Goal: Information Seeking & Learning: Learn about a topic

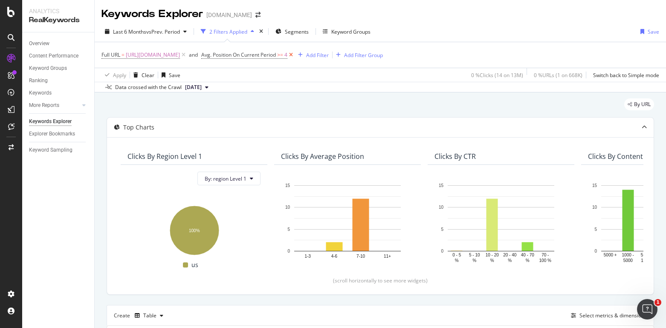
click at [295, 55] on icon at bounding box center [290, 55] width 7 height 9
click at [180, 55] on span "[URL][DOMAIN_NAME]" at bounding box center [153, 55] width 54 height 12
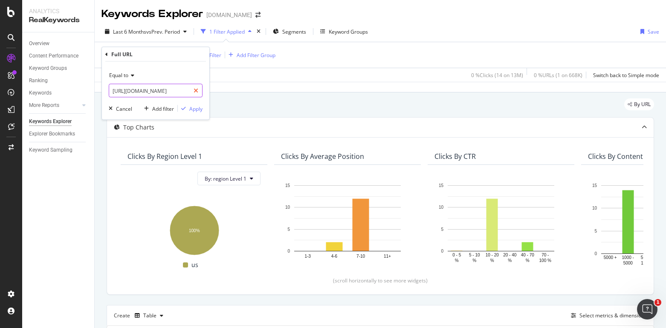
click at [199, 94] on div at bounding box center [196, 91] width 12 height 14
click at [177, 88] on input "text" at bounding box center [155, 91] width 93 height 14
paste input "https://www.thermofisher.com/us/en/home/connect-to-science/perfect-pairings.html"
type input "https://www.thermofisher.com/us/en/home/connect-to-science/perfect-pairings.html"
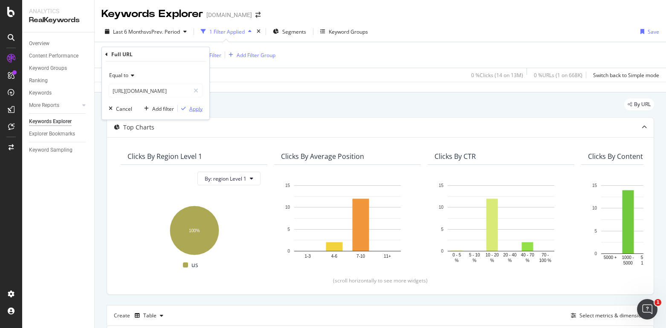
click at [186, 106] on icon "button" at bounding box center [183, 108] width 5 height 5
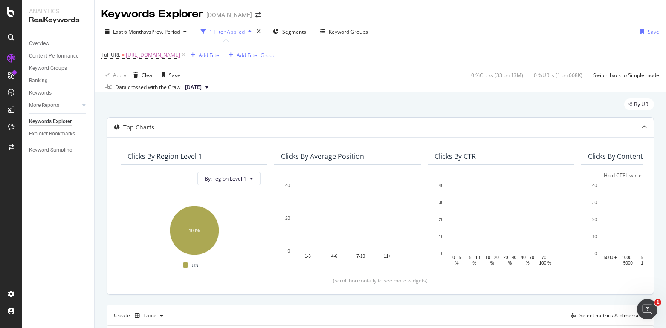
scroll to position [159, 0]
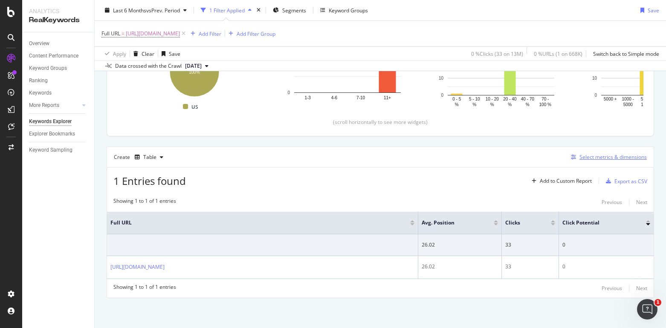
click at [604, 160] on div "Select metrics & dimensions" at bounding box center [613, 157] width 67 height 7
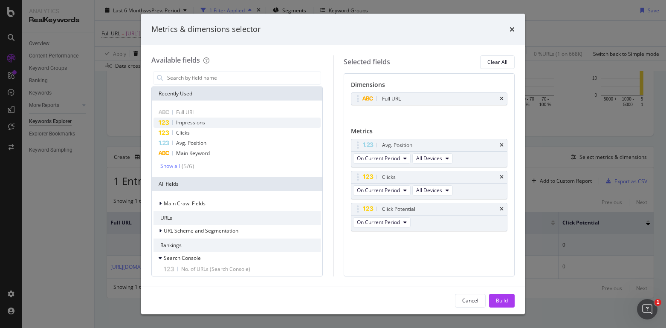
click at [203, 123] on span "Impressions" at bounding box center [190, 122] width 29 height 7
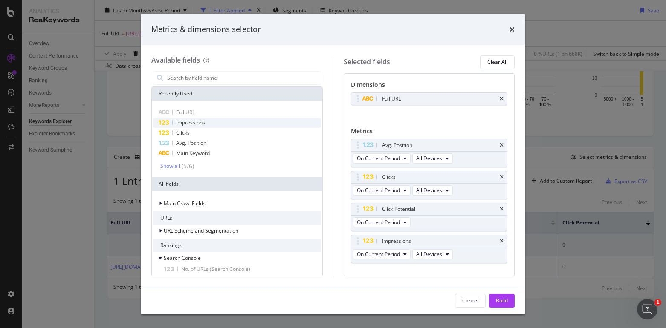
click at [203, 123] on span "Impressions" at bounding box center [190, 122] width 29 height 7
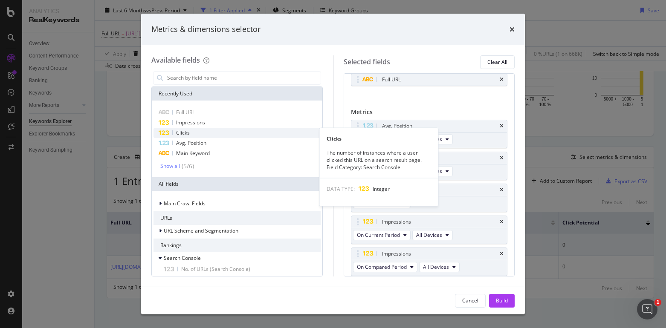
click at [198, 132] on div "Clicks" at bounding box center [237, 133] width 167 height 10
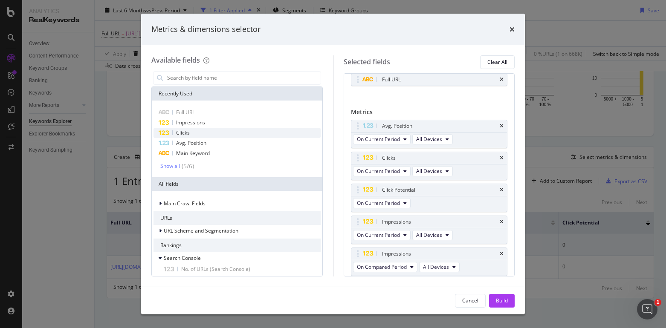
scroll to position [51, 0]
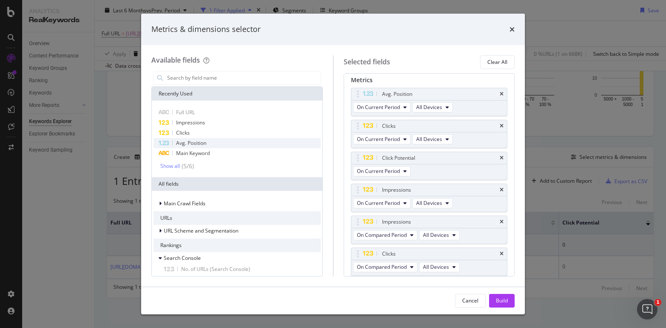
click at [196, 145] on span "Avg. Position" at bounding box center [191, 142] width 30 height 7
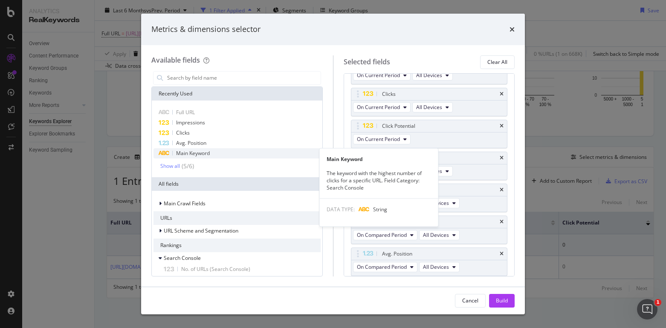
click at [196, 155] on span "Main Keyword" at bounding box center [193, 153] width 34 height 7
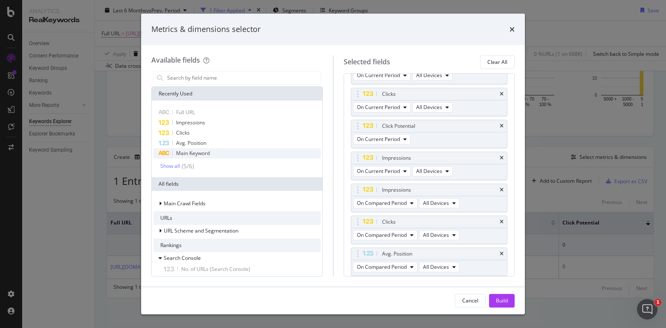
scroll to position [115, 0]
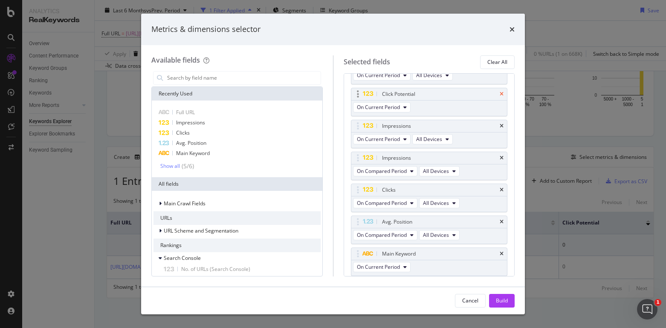
click at [500, 95] on icon "times" at bounding box center [502, 94] width 4 height 5
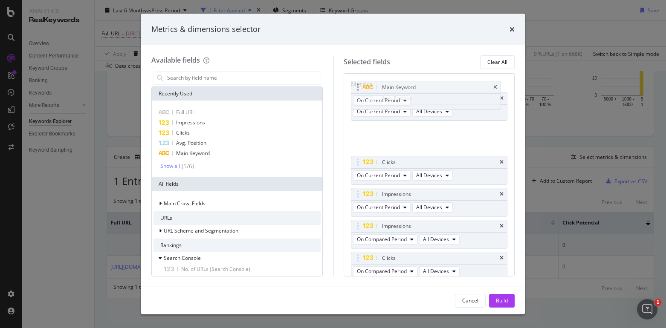
scroll to position [0, 0]
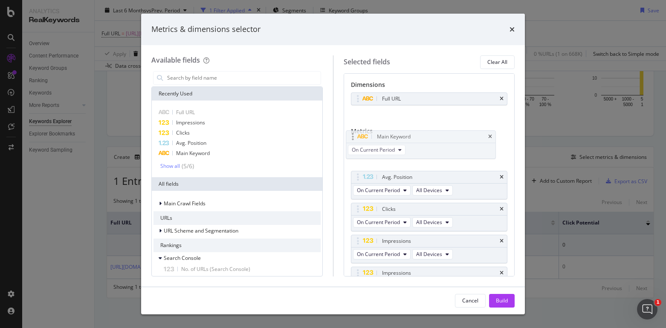
drag, startPoint x: 357, startPoint y: 224, endPoint x: 352, endPoint y: 135, distance: 88.9
click at [352, 135] on body "Analytics RealKeywords Overview Content Performance Keyword Groups Ranking Keyw…" at bounding box center [333, 164] width 666 height 328
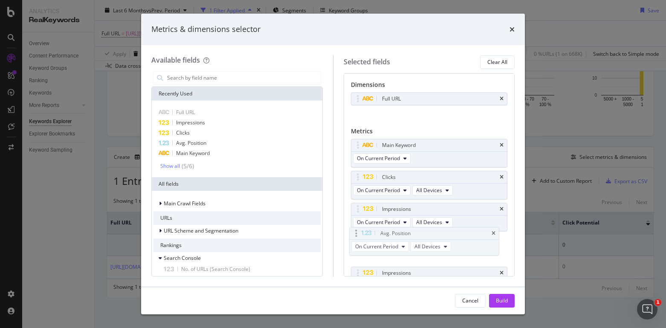
drag, startPoint x: 358, startPoint y: 178, endPoint x: 356, endPoint y: 234, distance: 56.3
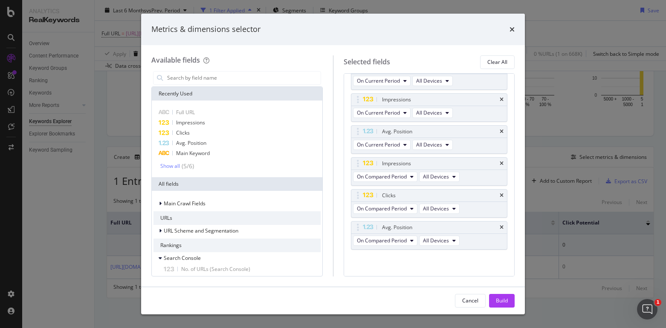
scroll to position [110, 0]
drag, startPoint x: 358, startPoint y: 194, endPoint x: 361, endPoint y: 170, distance: 24.5
click at [361, 170] on body "Analytics RealKeywords Overview Content Performance Keyword Groups Ranking Keyw…" at bounding box center [333, 164] width 666 height 328
click at [496, 302] on div "Build" at bounding box center [502, 300] width 12 height 7
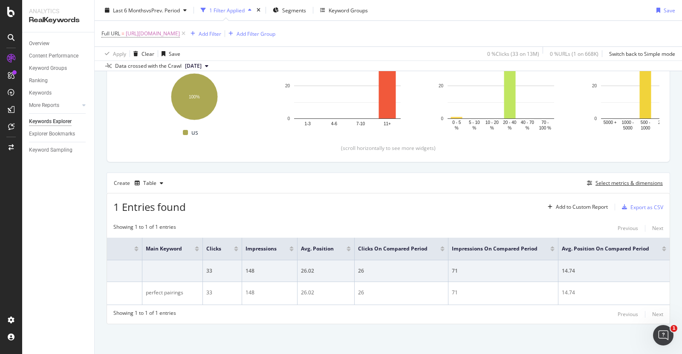
scroll to position [147, 0]
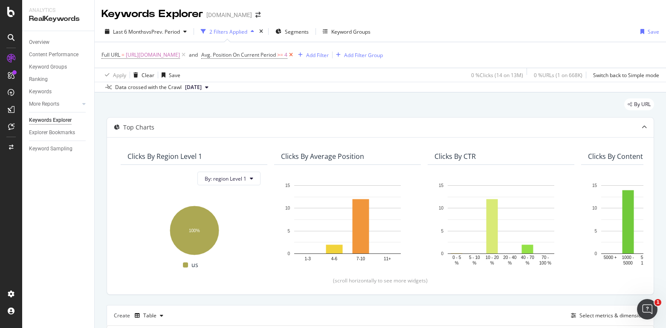
click at [295, 54] on icon at bounding box center [290, 55] width 7 height 9
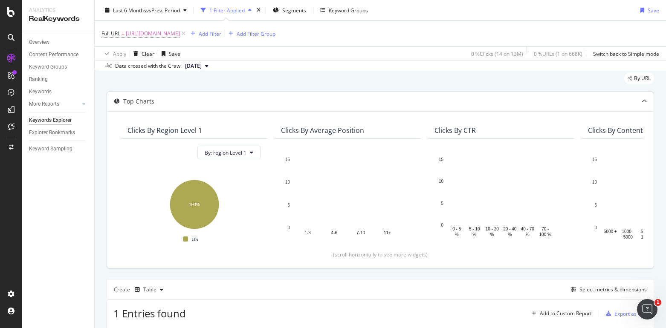
scroll to position [159, 0]
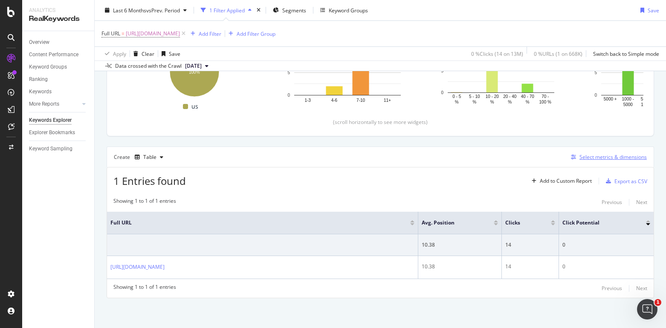
click at [604, 157] on div "Select metrics & dimensions" at bounding box center [613, 157] width 67 height 7
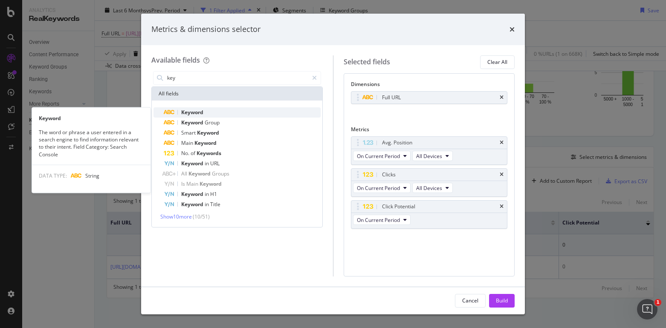
type input "key"
click at [189, 109] on span "Keyword" at bounding box center [192, 112] width 22 height 7
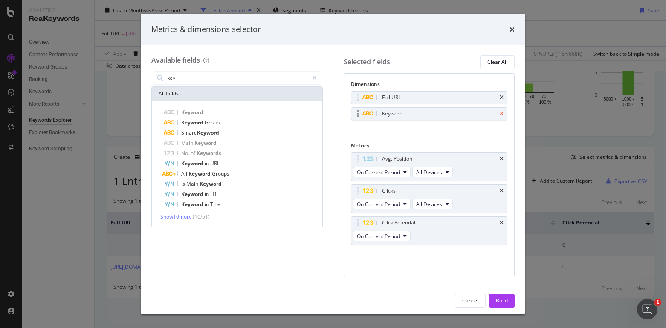
click at [502, 114] on icon "times" at bounding box center [502, 113] width 4 height 5
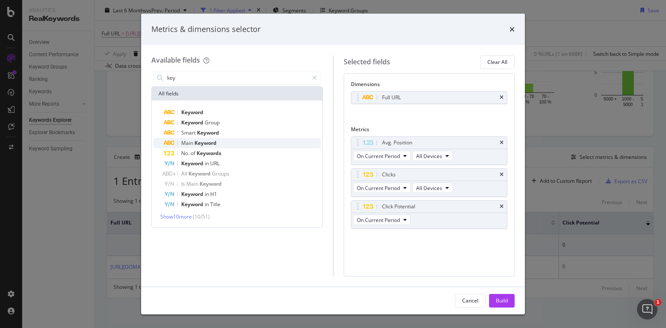
click at [195, 143] on span "Keyword" at bounding box center [205, 142] width 22 height 7
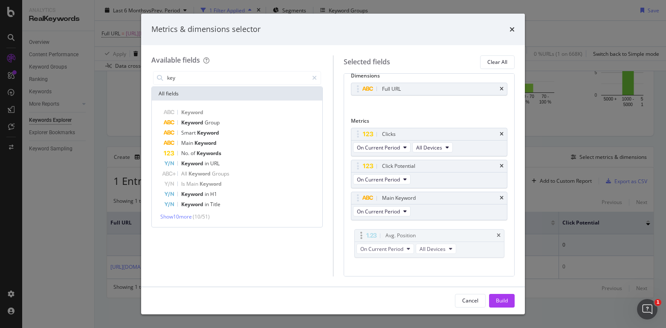
scroll to position [13, 0]
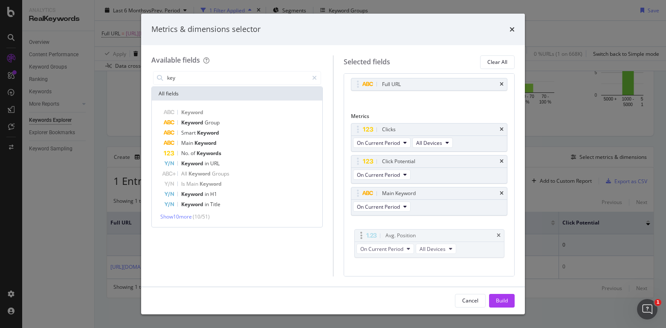
drag, startPoint x: 357, startPoint y: 148, endPoint x: 360, endPoint y: 241, distance: 92.6
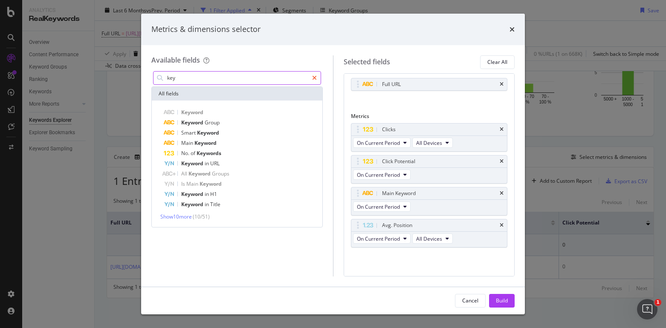
click at [314, 77] on icon "modal" at bounding box center [314, 78] width 5 height 6
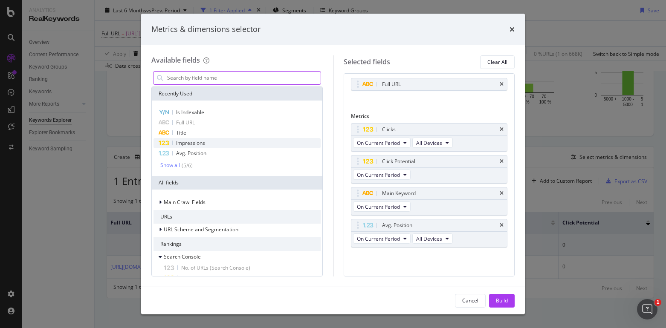
click at [203, 141] on span "Impressions" at bounding box center [190, 142] width 29 height 7
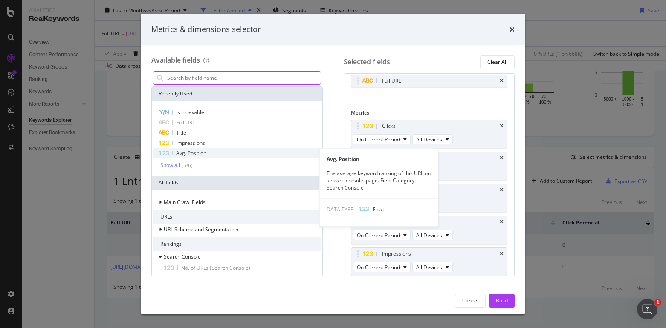
click at [191, 154] on span "Avg. Position" at bounding box center [191, 153] width 30 height 7
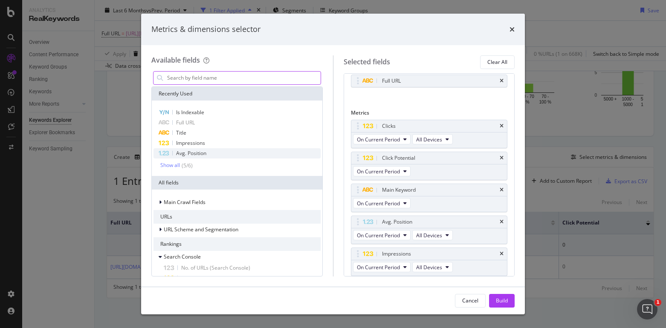
scroll to position [49, 0]
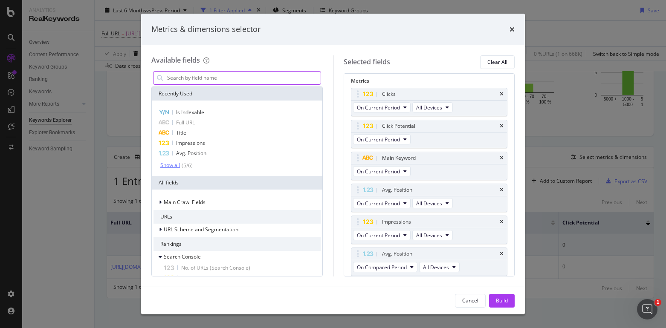
click at [168, 168] on div "Show all" at bounding box center [170, 166] width 20 height 6
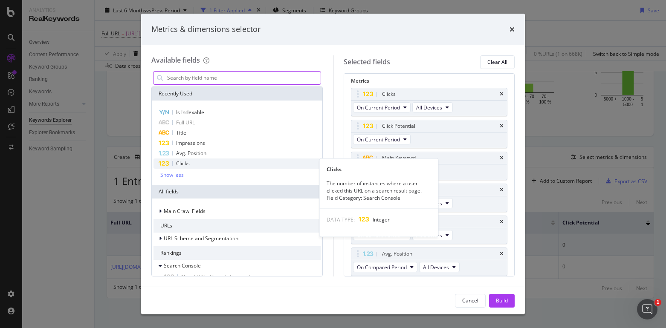
click at [178, 165] on span "Clicks" at bounding box center [183, 163] width 14 height 7
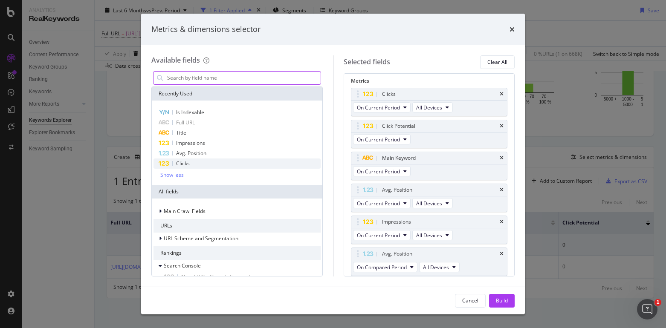
scroll to position [81, 0]
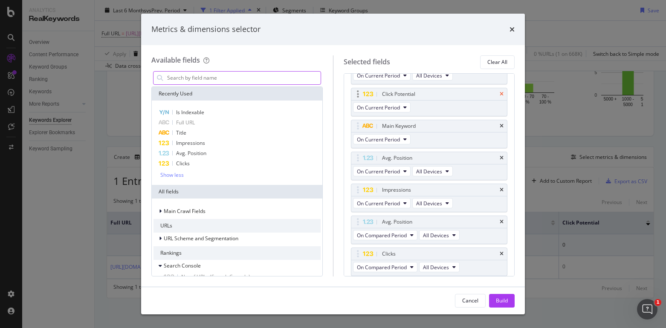
click at [500, 96] on icon "times" at bounding box center [502, 94] width 4 height 5
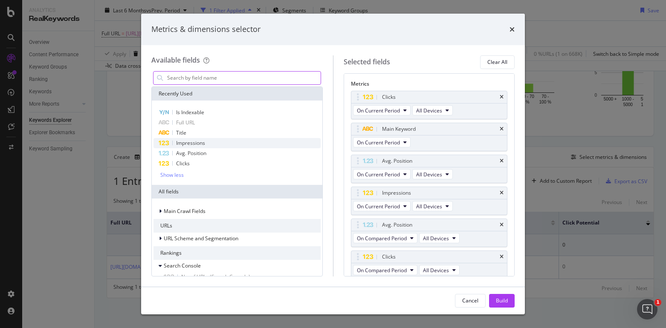
click at [229, 145] on div "Impressions" at bounding box center [237, 143] width 167 height 10
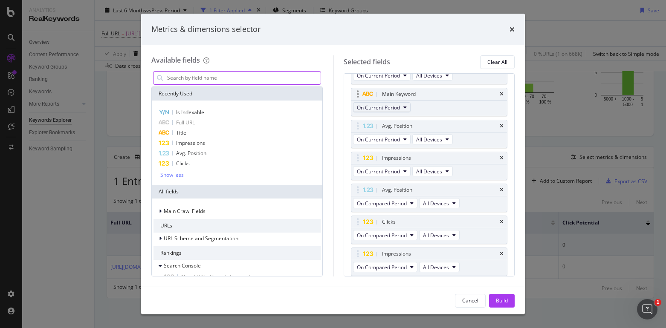
scroll to position [0, 0]
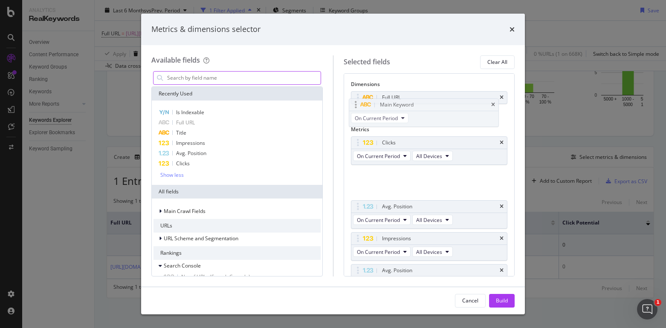
drag, startPoint x: 356, startPoint y: 176, endPoint x: 359, endPoint y: 106, distance: 70.0
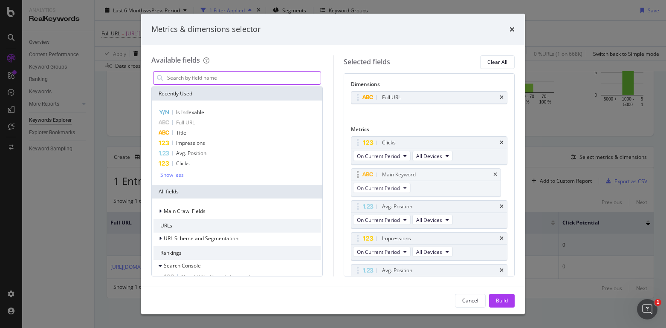
click at [359, 106] on body "Analytics RealKeywords Overview Content Performance Keyword Groups Ranking Keyw…" at bounding box center [333, 164] width 666 height 328
drag, startPoint x: 357, startPoint y: 141, endPoint x: 353, endPoint y: 173, distance: 32.8
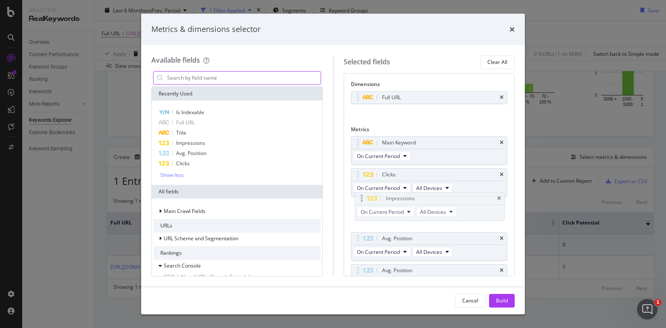
drag, startPoint x: 357, startPoint y: 241, endPoint x: 361, endPoint y: 199, distance: 41.5
click at [361, 199] on body "Analytics RealKeywords Overview Content Performance Keyword Groups Ranking Keyw…" at bounding box center [333, 164] width 666 height 328
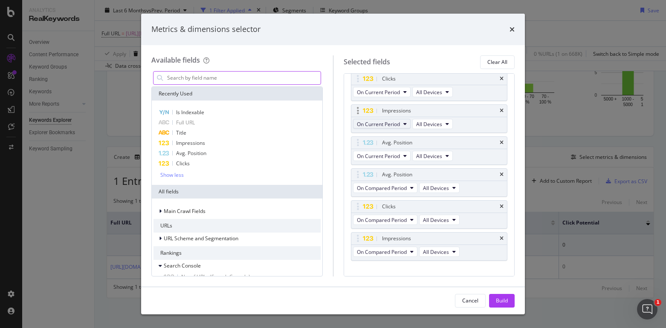
scroll to position [96, 0]
click at [500, 300] on div "Build" at bounding box center [502, 300] width 12 height 7
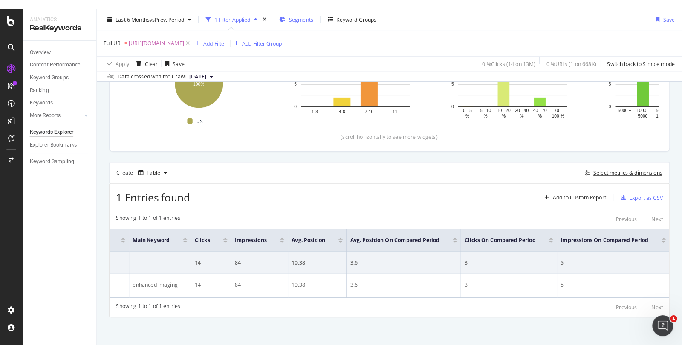
scroll to position [147, 0]
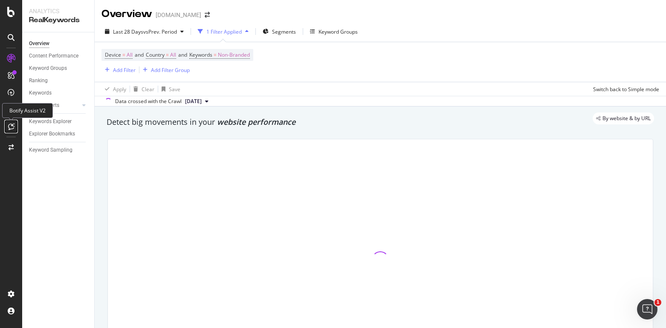
click at [11, 128] on icon at bounding box center [11, 126] width 6 height 7
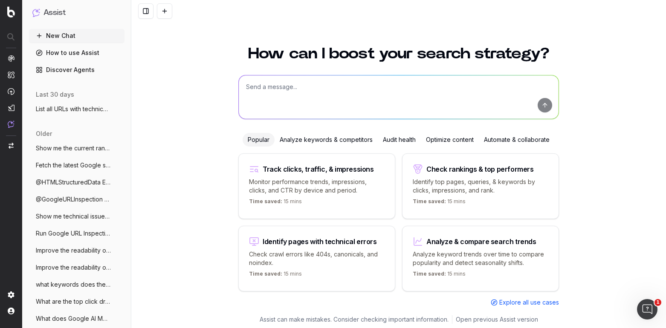
scroll to position [3, 0]
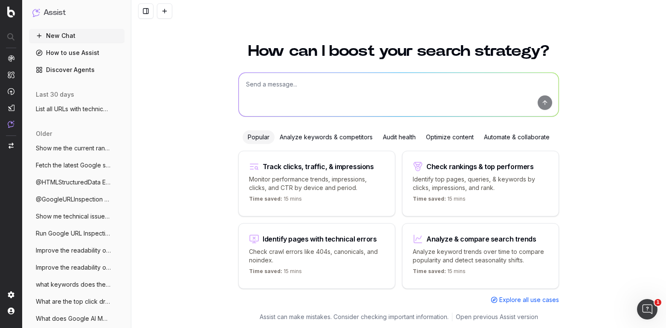
click at [277, 168] on div "Track clicks, traffic, & impressions" at bounding box center [318, 166] width 111 height 7
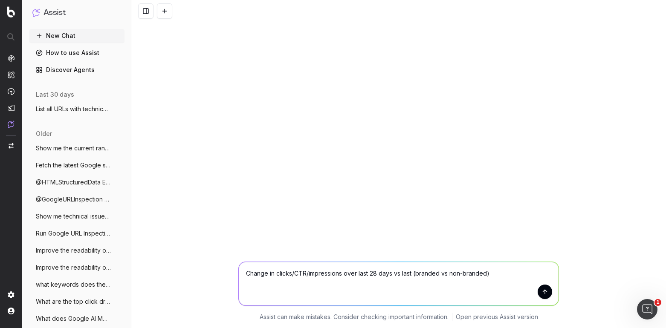
scroll to position [0, 0]
paste textarea "[URL][DOMAIN_NAME]"
type textarea "Change in clicks/CTR/impressions over last 28 days vs last (branded vs non-bran…"
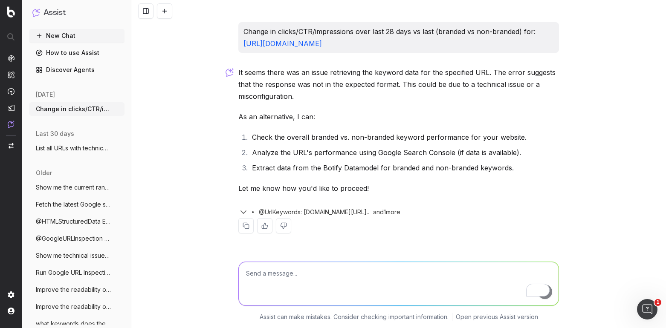
click at [322, 41] on link "[URL][DOMAIN_NAME]" at bounding box center [283, 43] width 78 height 9
click at [410, 211] on div "and 1 more" at bounding box center [389, 212] width 41 height 9
click at [246, 215] on icon "button" at bounding box center [243, 212] width 10 height 10
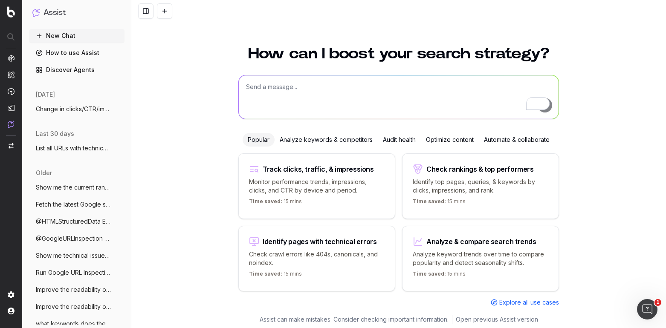
click at [458, 140] on div "Optimize content" at bounding box center [450, 140] width 58 height 14
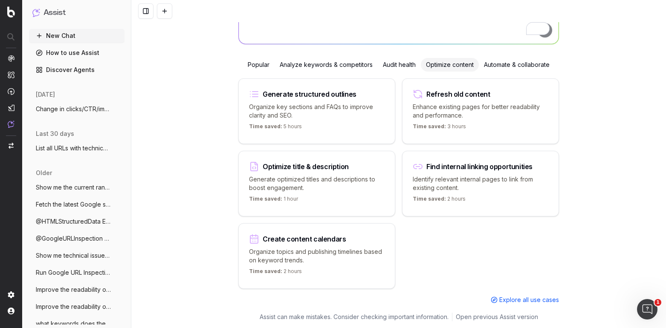
scroll to position [73, 0]
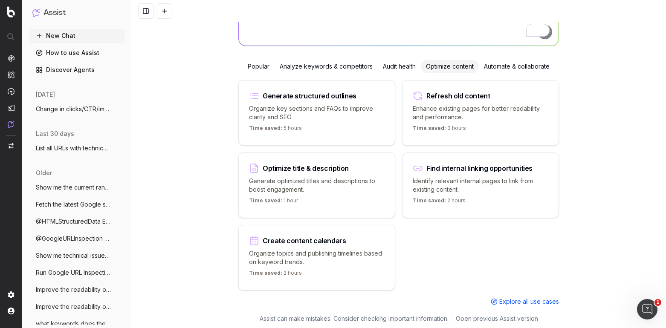
click at [503, 62] on div "Automate & collaborate" at bounding box center [517, 67] width 76 height 14
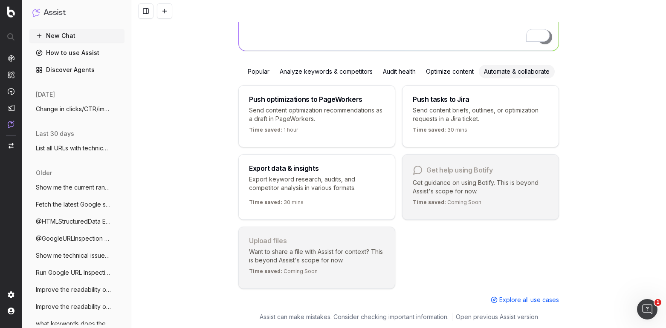
scroll to position [75, 0]
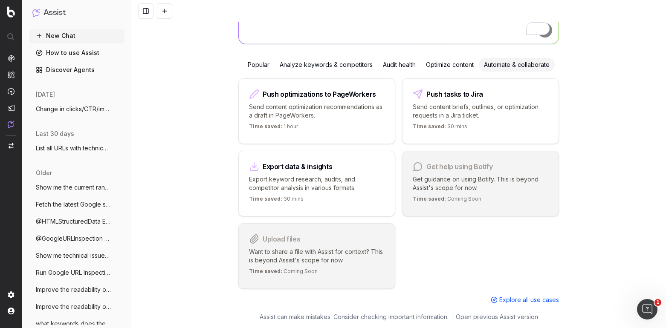
click at [360, 68] on div "Analyze keywords & competitors" at bounding box center [326, 65] width 103 height 14
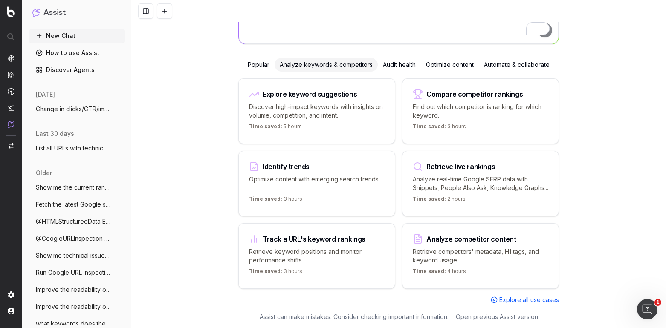
click at [478, 111] on div "Compare competitor rankings Find out which competitor is ranking for which keyw…" at bounding box center [480, 111] width 157 height 66
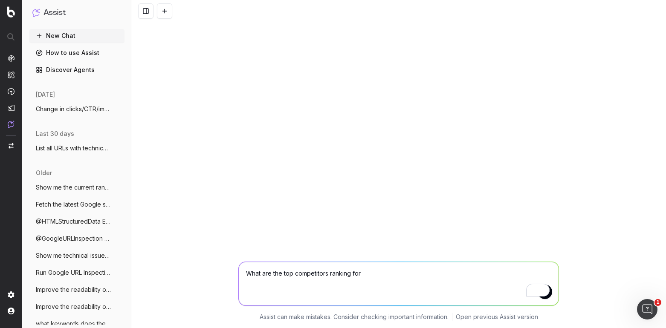
scroll to position [0, 0]
type textarea "What are the top competitors ranking for enhanced imaging"
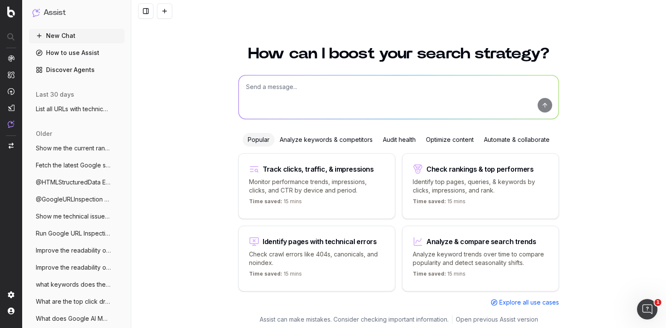
scroll to position [3, 0]
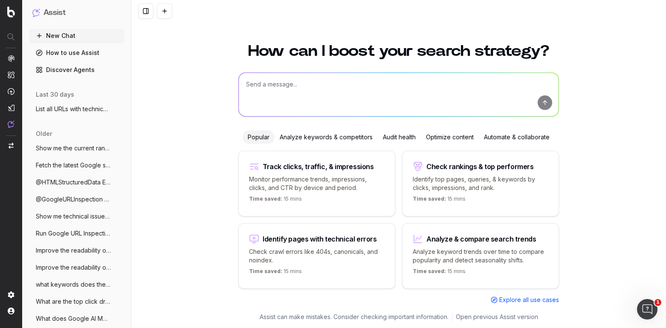
click at [395, 133] on div "Audit health" at bounding box center [399, 138] width 43 height 14
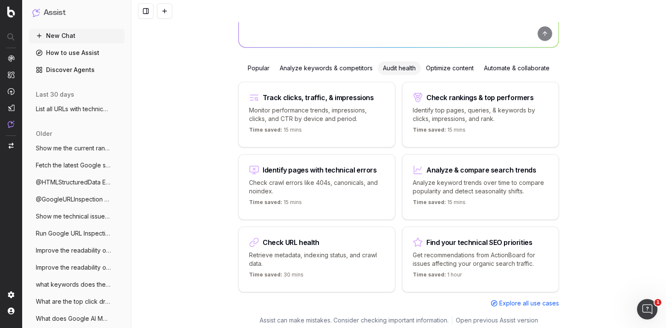
scroll to position [75, 0]
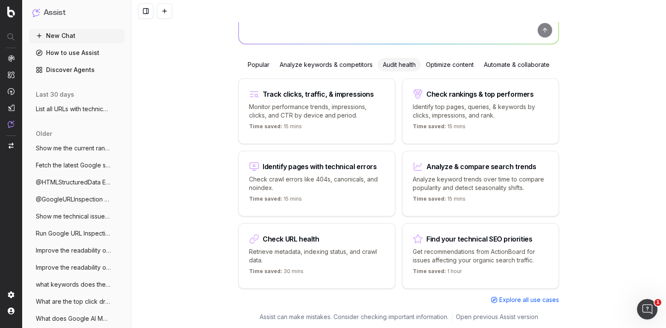
click at [319, 238] on div "Check URL health" at bounding box center [317, 239] width 136 height 10
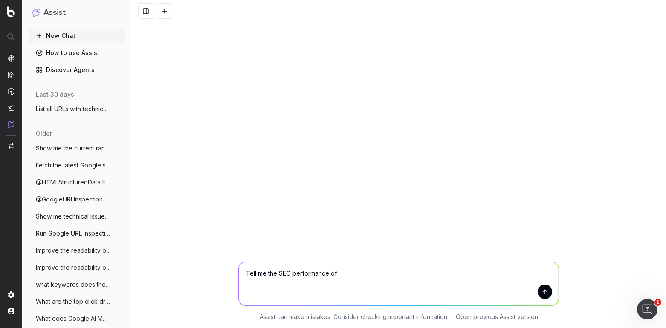
scroll to position [0, 0]
paste textarea "[URL][DOMAIN_NAME][PERSON_NAME][DOMAIN_NAME]"
type textarea "Tell me the SEO performance of [URL][DOMAIN_NAME][PERSON_NAME][DOMAIN_NAME]"
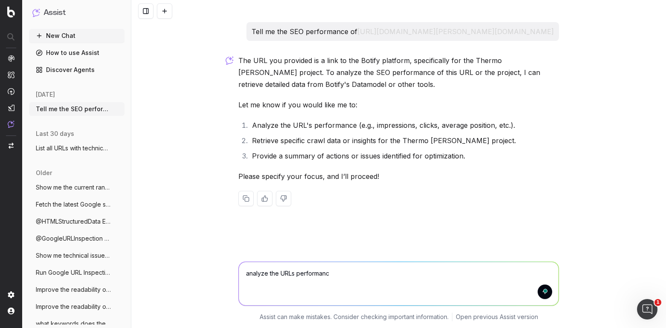
type textarea "analyze the URLs performance"
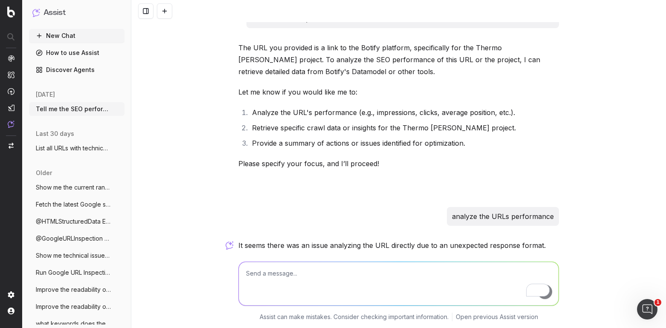
scroll to position [194, 0]
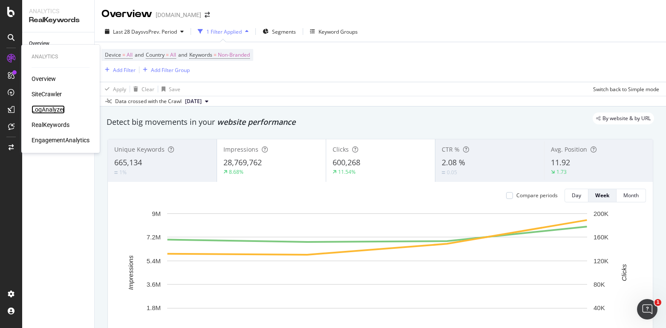
click at [38, 110] on div "LogAnalyzer" at bounding box center [48, 109] width 33 height 9
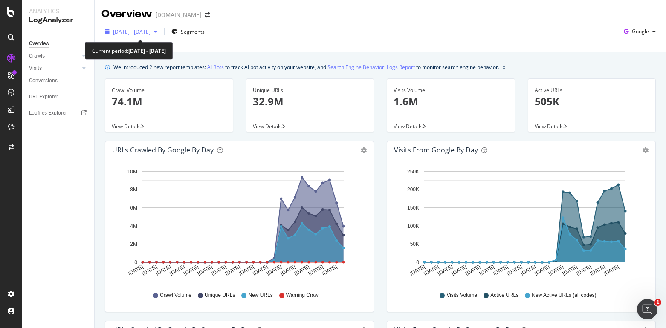
click at [161, 32] on div "button" at bounding box center [156, 31] width 10 height 5
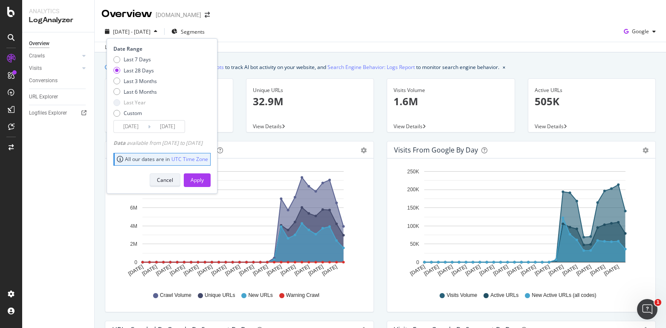
click at [180, 181] on button "Cancel" at bounding box center [165, 181] width 31 height 14
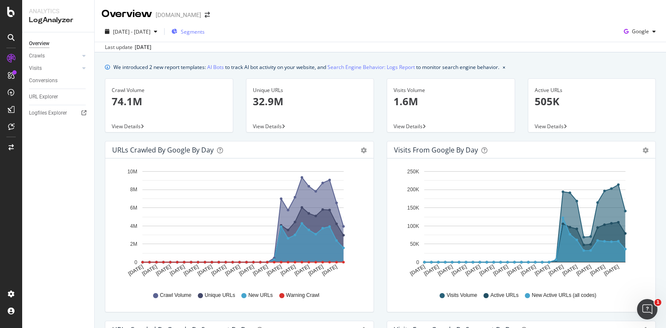
click at [202, 32] on span "Segments" at bounding box center [193, 31] width 24 height 7
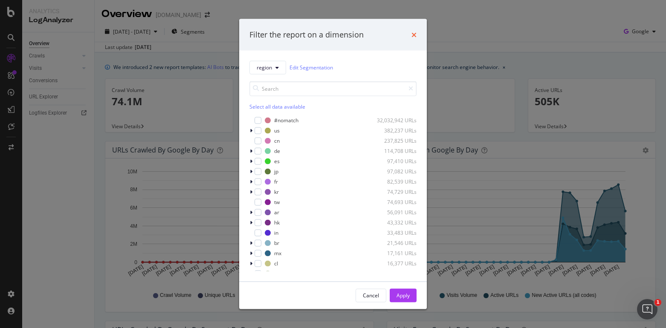
click at [415, 35] on icon "times" at bounding box center [414, 34] width 5 height 7
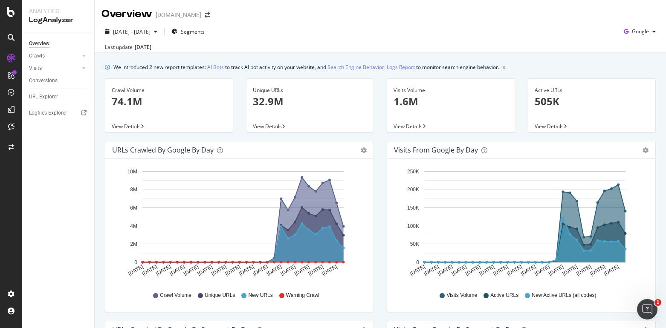
click at [33, 102] on div "URL Explorer" at bounding box center [61, 97] width 65 height 12
click at [39, 97] on div "URL Explorer" at bounding box center [43, 97] width 29 height 9
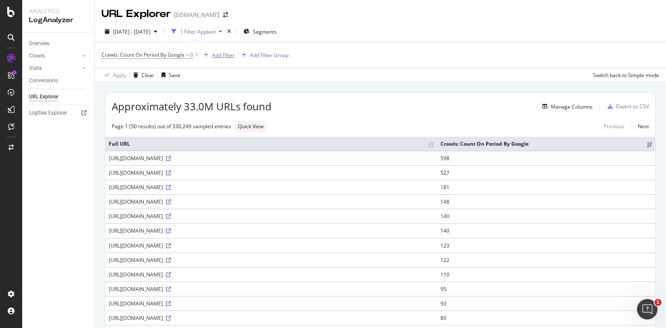
click at [229, 54] on div "Add Filter" at bounding box center [223, 55] width 23 height 7
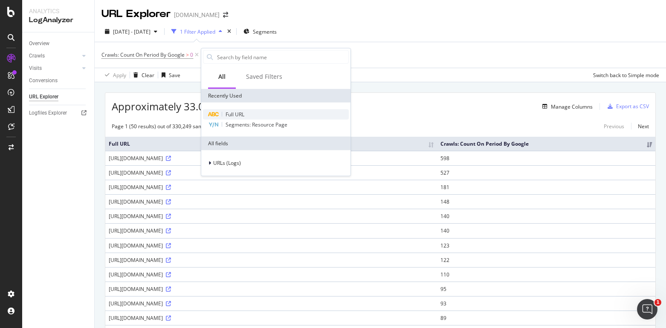
click at [231, 118] on div "Full URL" at bounding box center [276, 115] width 146 height 10
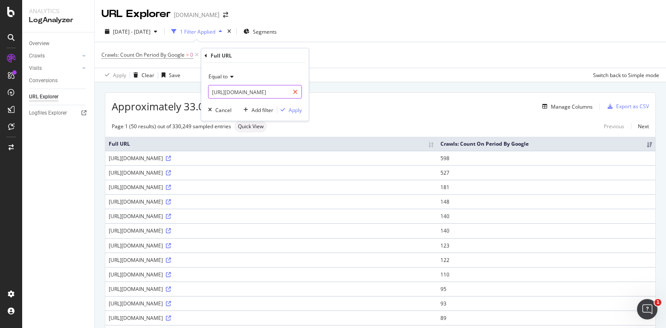
click at [296, 92] on icon at bounding box center [295, 92] width 5 height 6
click at [260, 90] on input "text" at bounding box center [255, 92] width 93 height 14
paste input "[URL][DOMAIN_NAME]"
type input "[URL][DOMAIN_NAME]"
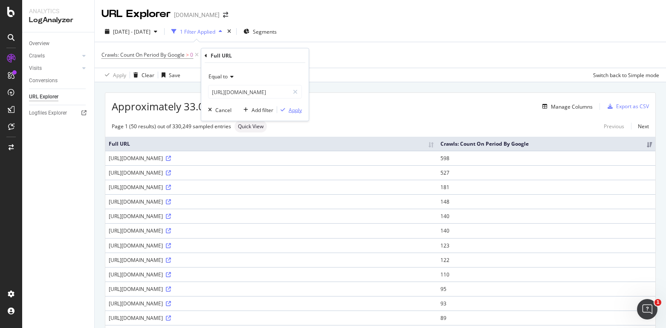
scroll to position [0, 0]
click at [284, 110] on icon "button" at bounding box center [283, 109] width 5 height 5
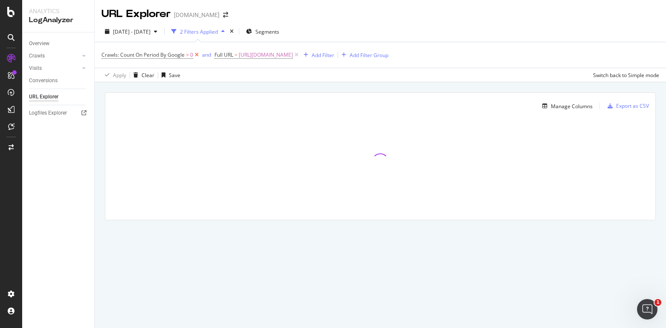
click at [197, 56] on icon at bounding box center [196, 55] width 7 height 9
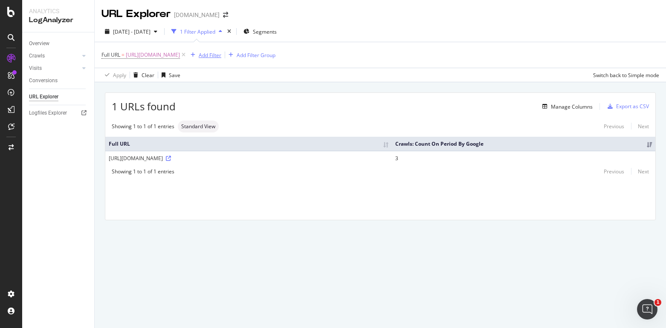
click at [221, 56] on div "Add Filter" at bounding box center [210, 55] width 23 height 7
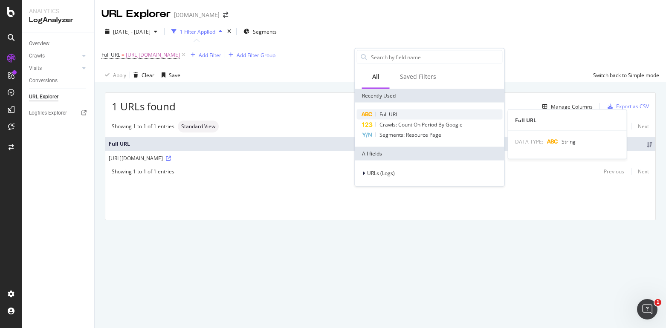
click at [382, 115] on span "Full URL" at bounding box center [389, 114] width 19 height 7
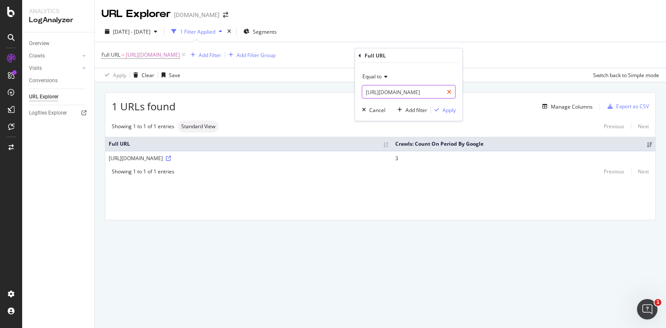
click at [449, 90] on icon at bounding box center [449, 92] width 5 height 6
click at [390, 86] on input "text" at bounding box center [409, 92] width 93 height 14
paste input "[URL][DOMAIN_NAME]"
type input "[URL][DOMAIN_NAME]"
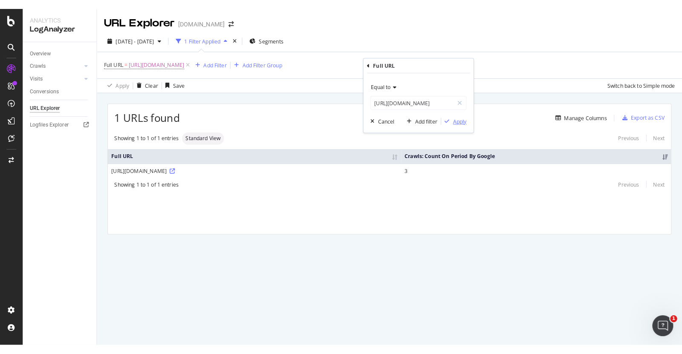
scroll to position [0, 0]
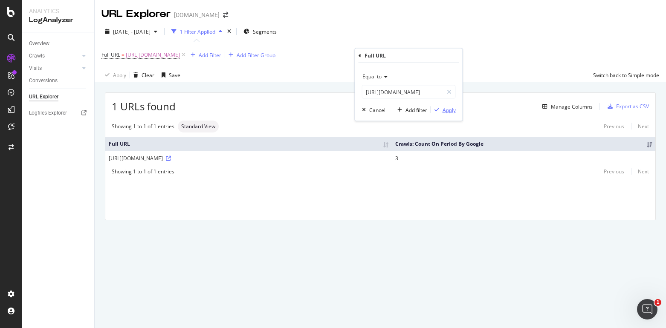
click at [438, 111] on icon "button" at bounding box center [437, 109] width 5 height 5
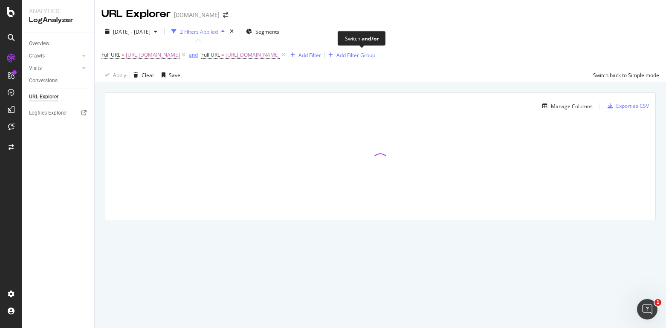
click at [198, 55] on div "and" at bounding box center [193, 54] width 9 height 7
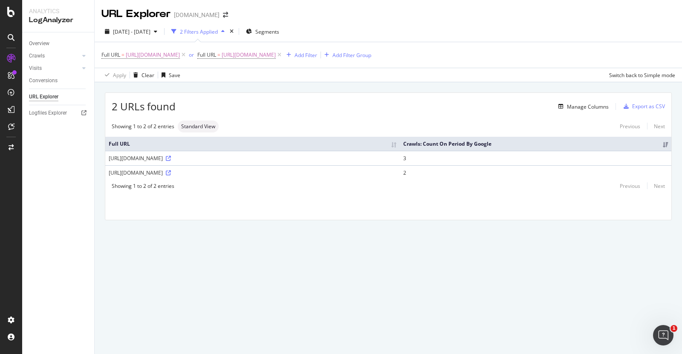
click at [418, 190] on div "Showing 1 to 2 of 2 entries Previous Next" at bounding box center [388, 186] width 566 height 7
click at [585, 110] on div "Manage Columns" at bounding box center [588, 106] width 42 height 7
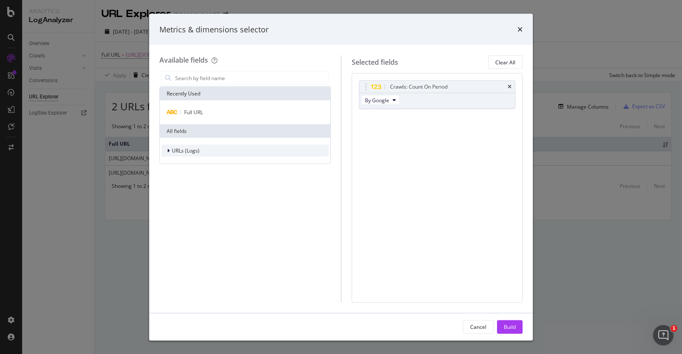
click at [189, 151] on span "URLs (Logs)" at bounding box center [186, 150] width 28 height 7
click at [186, 164] on span "URL Scheme" at bounding box center [192, 162] width 30 height 7
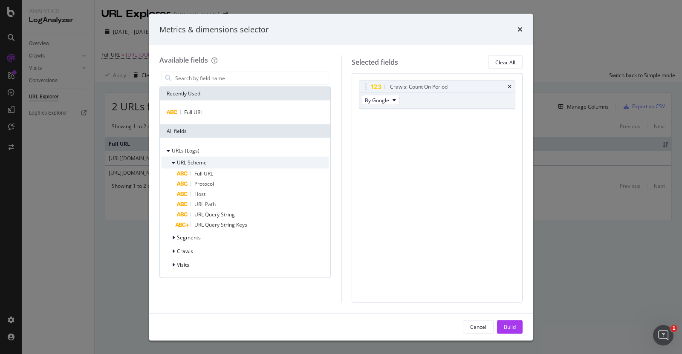
click at [186, 164] on span "URL Scheme" at bounding box center [192, 162] width 30 height 7
click at [183, 165] on span "URL Scheme" at bounding box center [192, 162] width 30 height 7
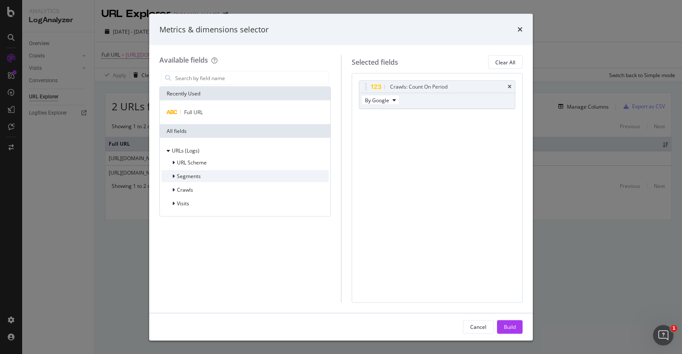
click at [185, 176] on span "Segments" at bounding box center [189, 176] width 24 height 7
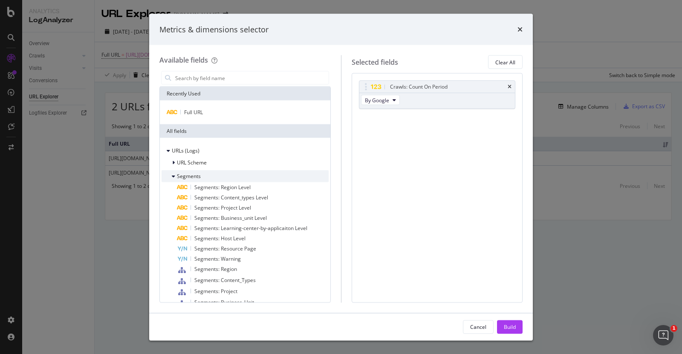
click at [179, 178] on span "Segments" at bounding box center [189, 176] width 24 height 7
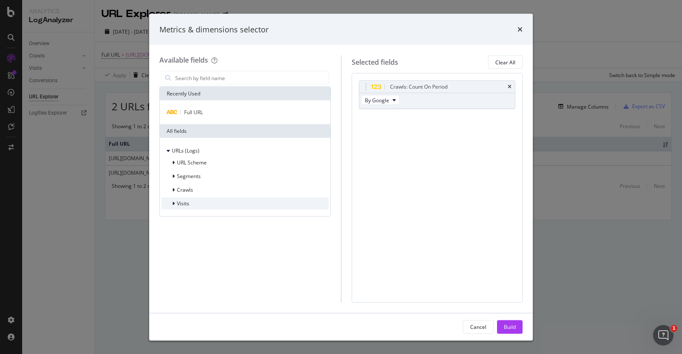
click at [178, 200] on span "Visits" at bounding box center [183, 203] width 12 height 7
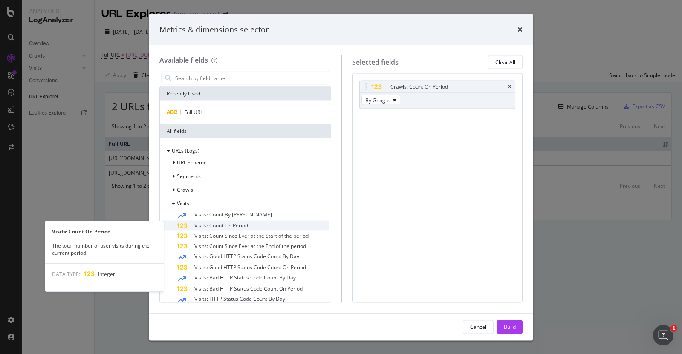
click at [261, 226] on div "Visits: Count On Period" at bounding box center [253, 226] width 152 height 10
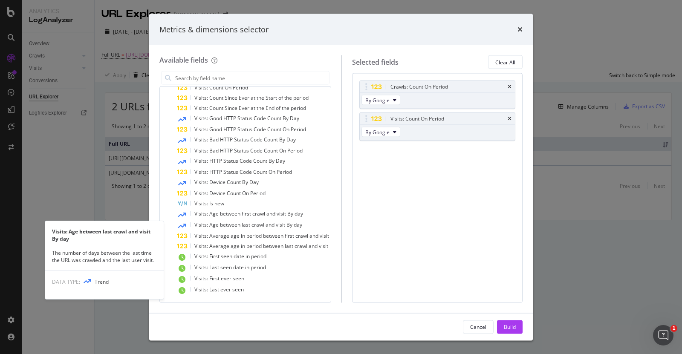
scroll to position [137, 0]
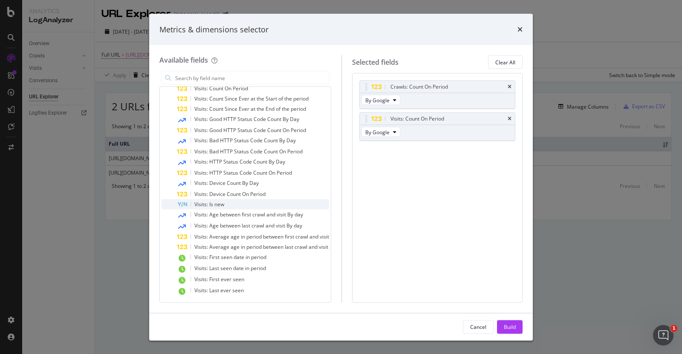
click at [249, 203] on div "Visits: Is new" at bounding box center [253, 205] width 152 height 10
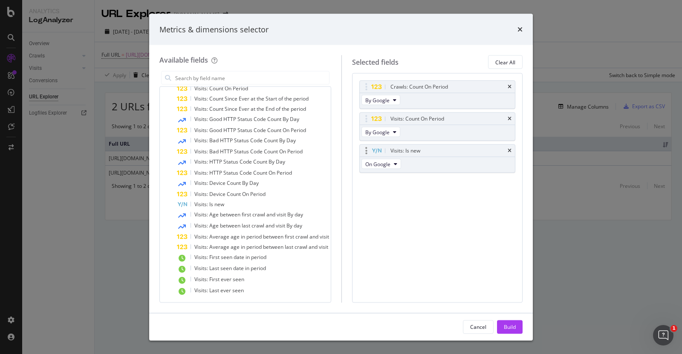
click at [508, 151] on div "Visits: Is new" at bounding box center [437, 151] width 155 height 12
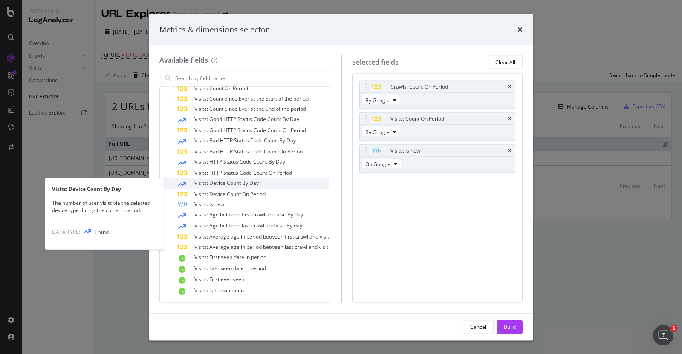
scroll to position [0, 0]
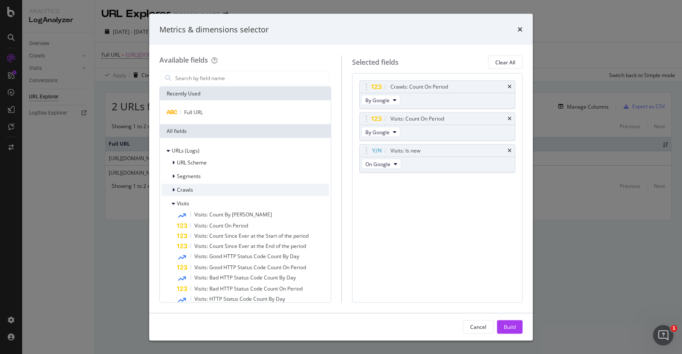
click at [187, 190] on span "Crawls" at bounding box center [185, 189] width 16 height 7
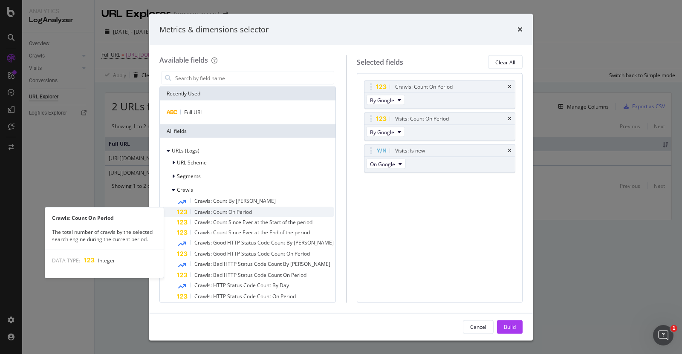
click at [259, 212] on div "Crawls: Count On Period" at bounding box center [255, 212] width 157 height 10
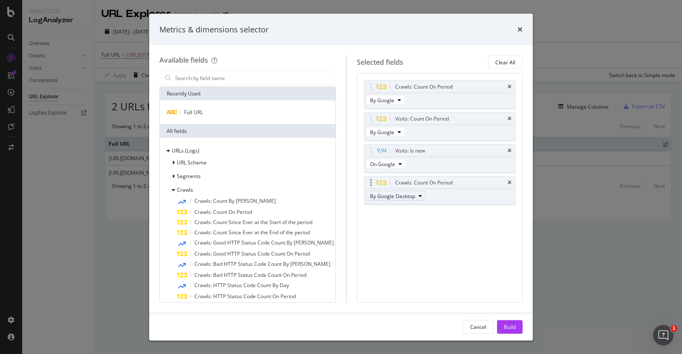
click at [406, 199] on span "By Google Desktop" at bounding box center [392, 195] width 45 height 7
click at [482, 235] on div "Crawls: Count On Period By Google Visits: Count On Period By Google Visits: Is …" at bounding box center [440, 187] width 166 height 229
click at [510, 182] on icon "times" at bounding box center [510, 182] width 4 height 5
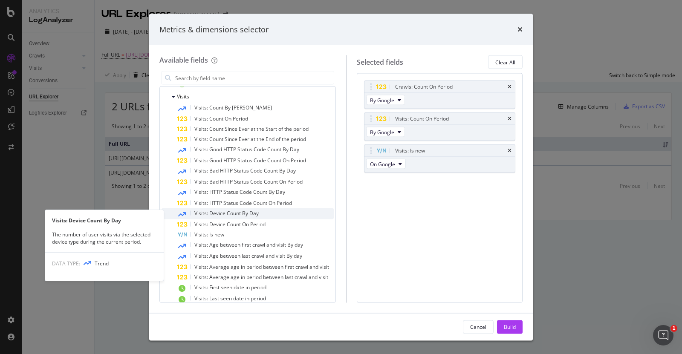
scroll to position [266, 0]
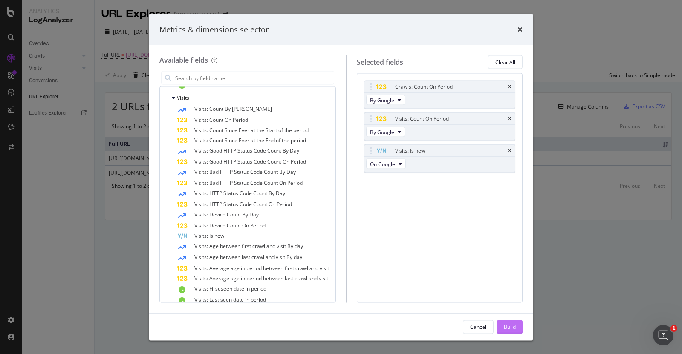
click at [508, 328] on div "Build" at bounding box center [510, 327] width 12 height 13
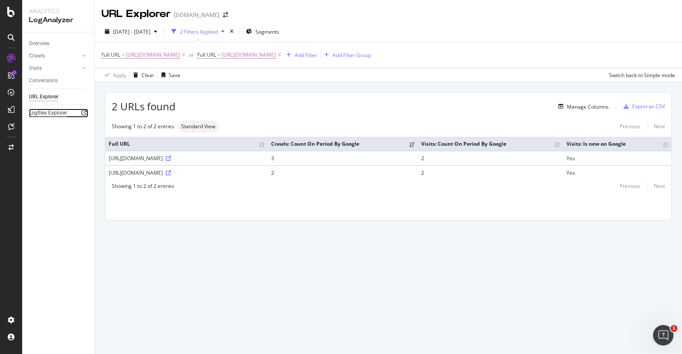
click at [61, 113] on div "Logfiles Explorer" at bounding box center [48, 113] width 38 height 9
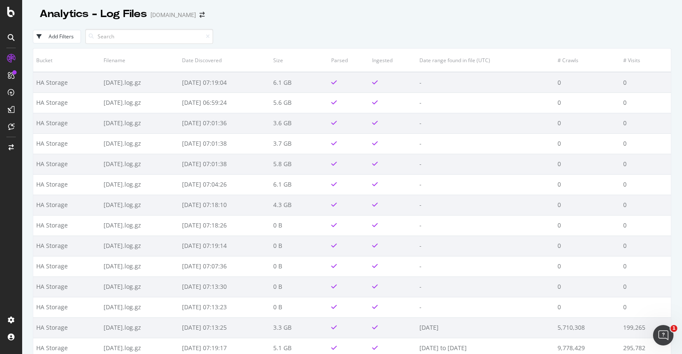
type input "[URL][DOMAIN_NAME]"
